Goal: Find specific page/section: Find specific page/section

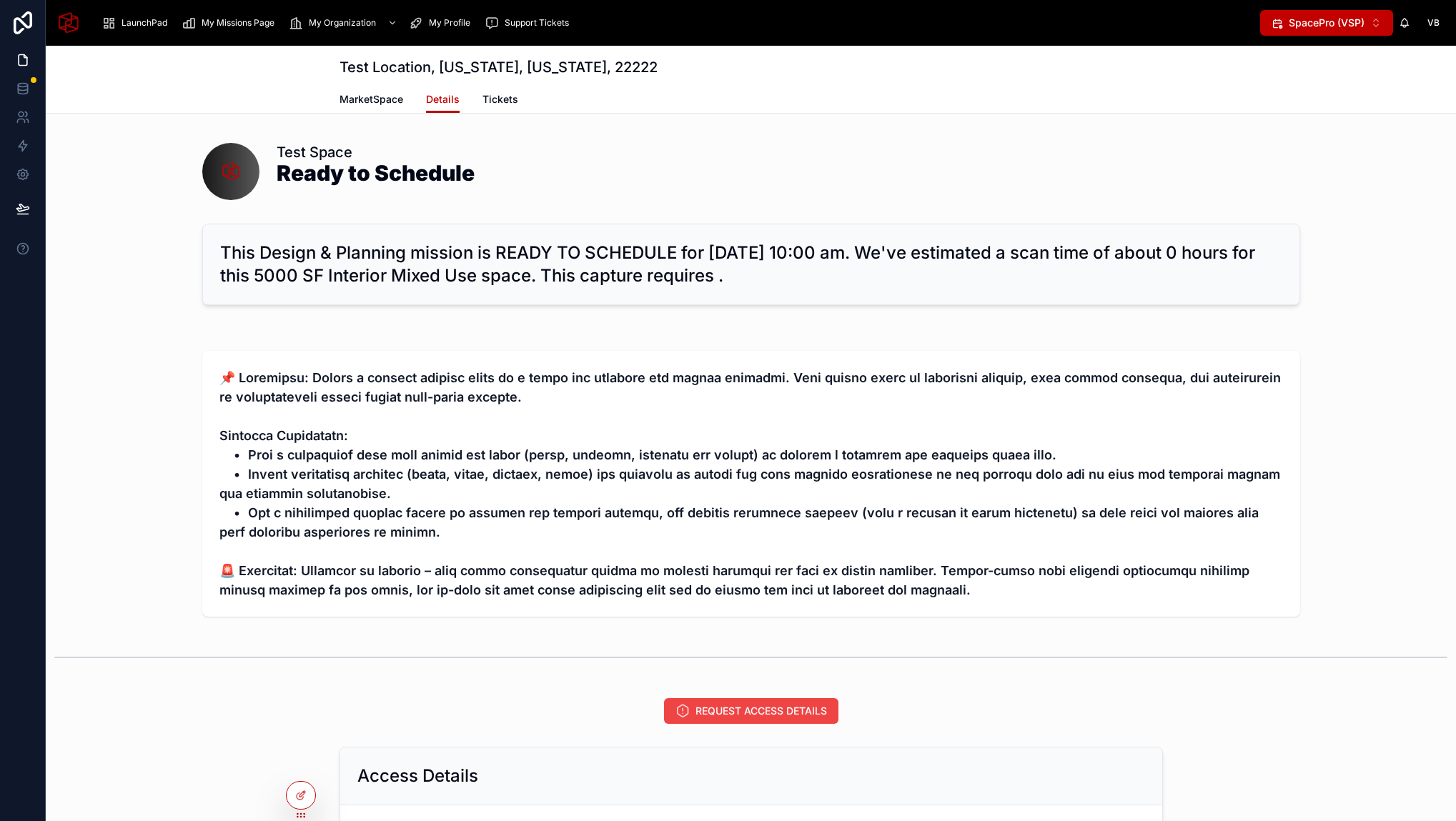
click at [1358, 24] on span "SpacePro (VSP)" at bounding box center [1326, 23] width 76 height 14
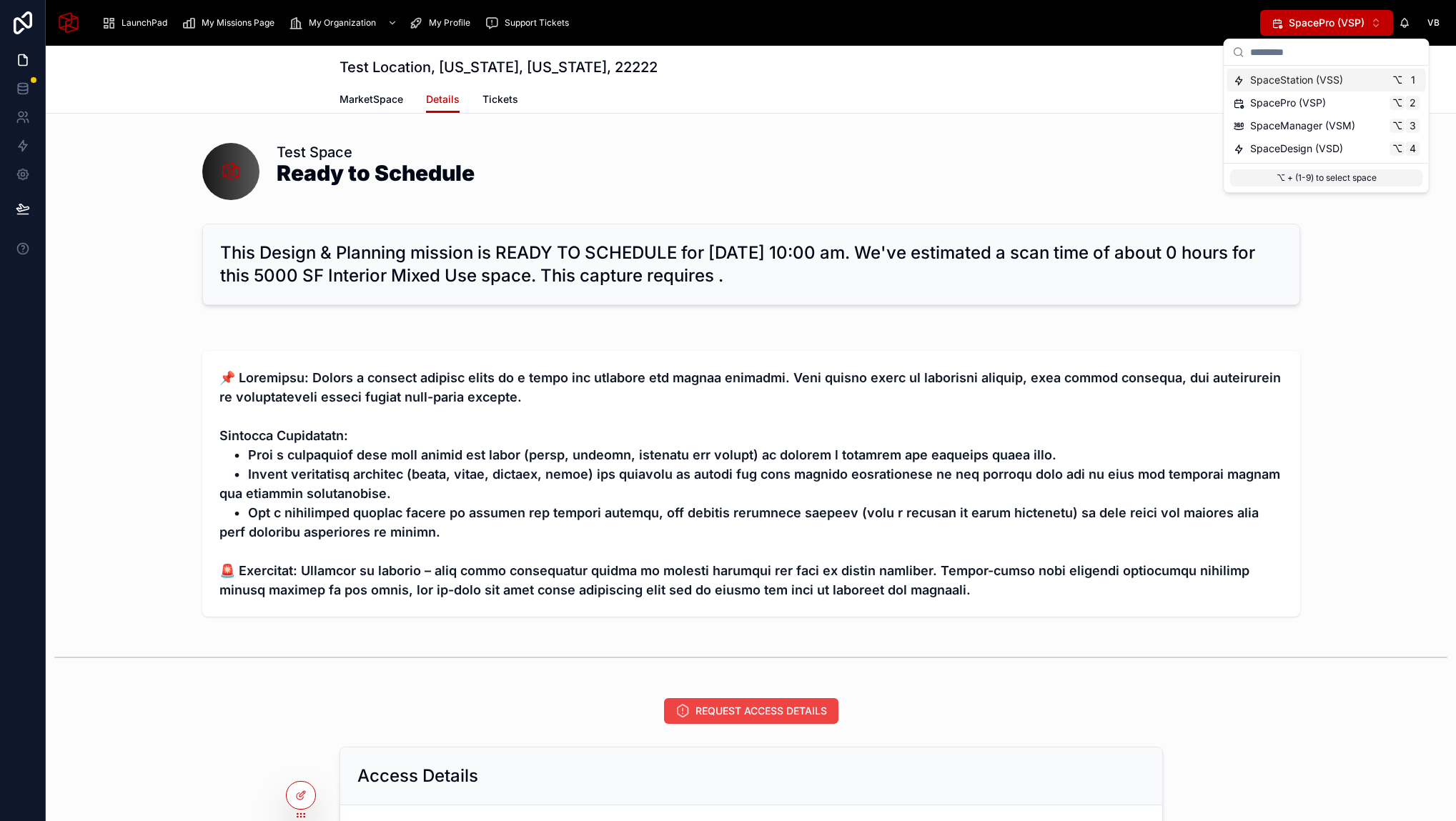
click at [1299, 81] on span "SpaceStation (VSS)" at bounding box center [1297, 80] width 93 height 14
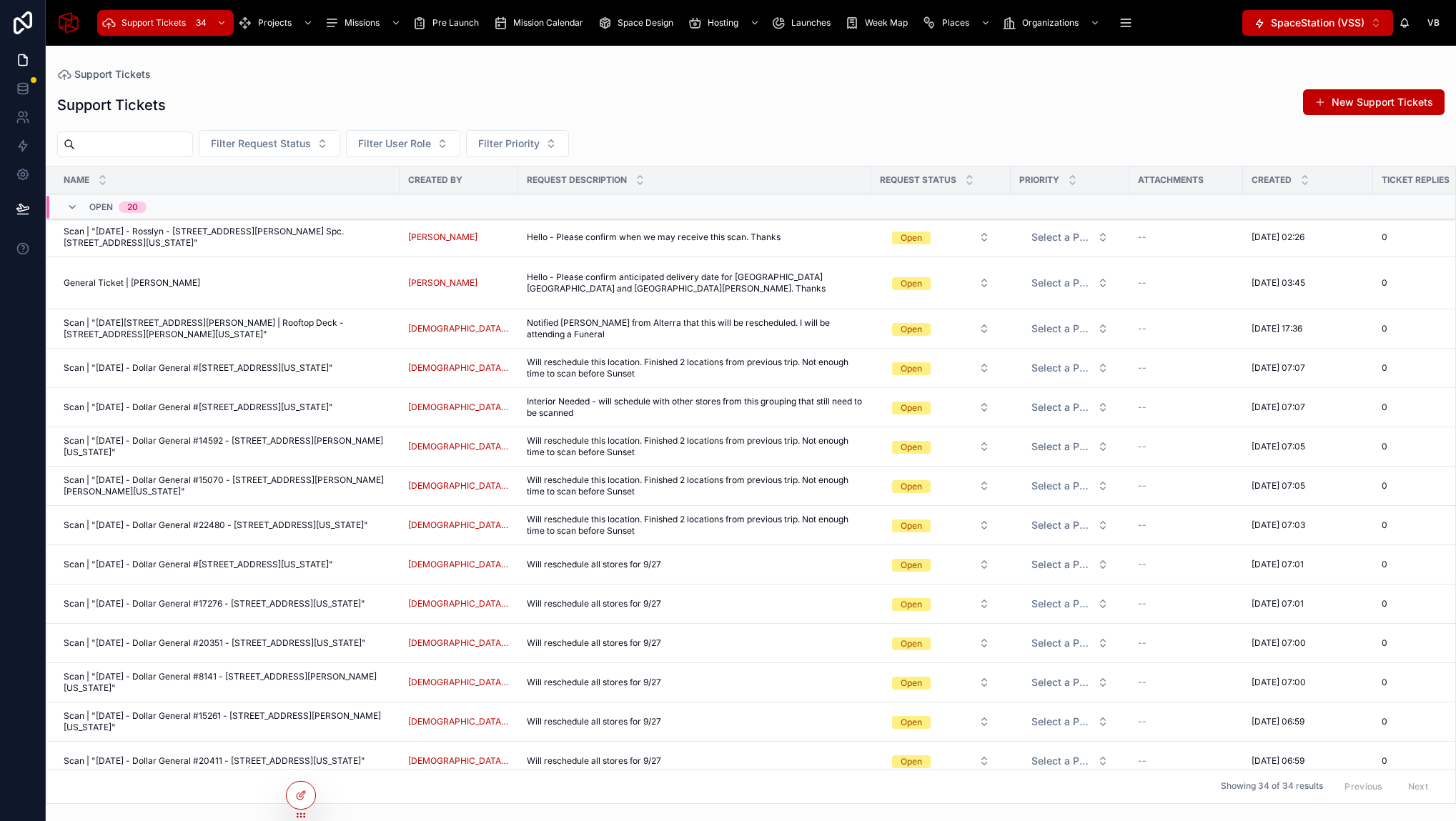
click at [445, 36] on div "Support Tickets 34 Projects Missions Pre Launch Mission Calendar Space Design H…" at bounding box center [667, 23] width 1150 height 32
click at [451, 30] on div "Pre Launch" at bounding box center [448, 23] width 72 height 23
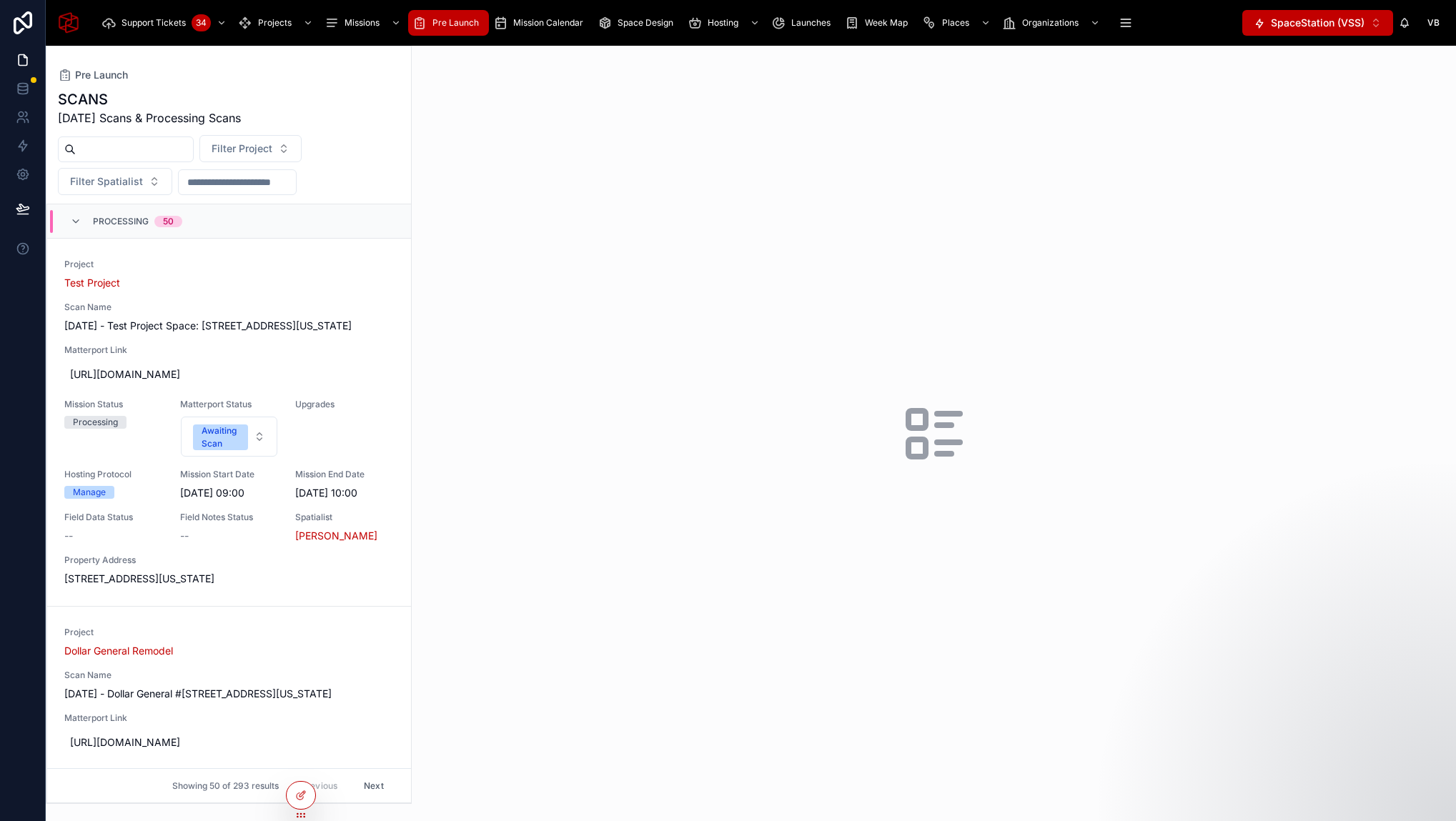
click at [734, 353] on div at bounding box center [933, 433] width 1045 height 775
